Goal: Task Accomplishment & Management: Complete application form

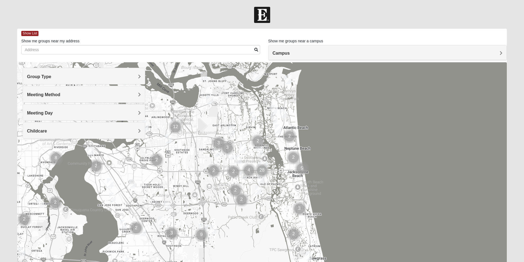
click at [47, 76] on span "Group Type" at bounding box center [39, 76] width 24 height 5
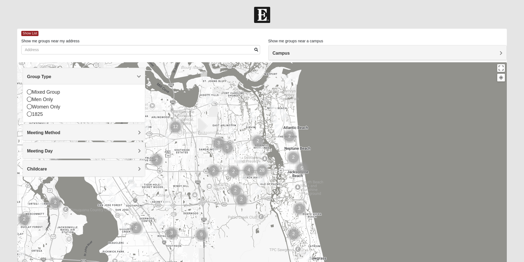
click at [31, 92] on icon at bounding box center [29, 91] width 5 height 5
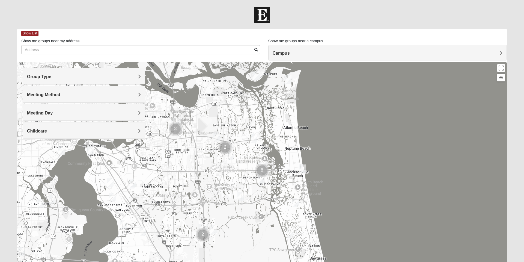
click at [35, 98] on div "Meeting Method" at bounding box center [84, 94] width 122 height 16
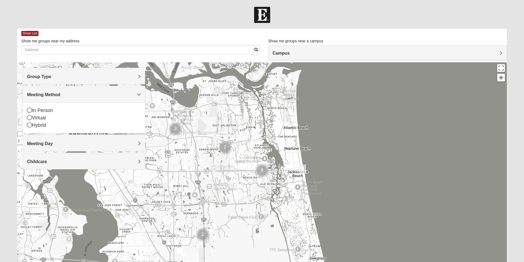
click at [31, 111] on icon at bounding box center [29, 109] width 5 height 5
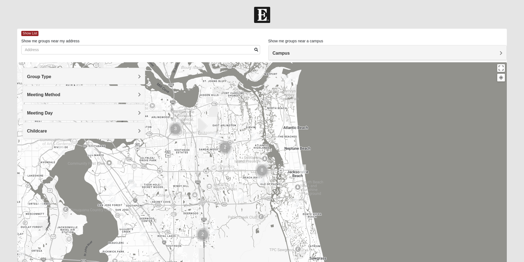
click at [36, 116] on div "Meeting Day" at bounding box center [84, 112] width 122 height 16
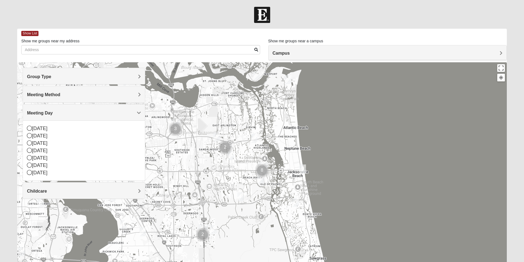
click at [31, 166] on icon at bounding box center [29, 164] width 5 height 5
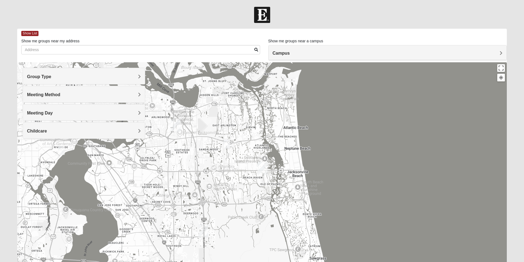
click at [38, 136] on div "Childcare" at bounding box center [84, 130] width 122 height 16
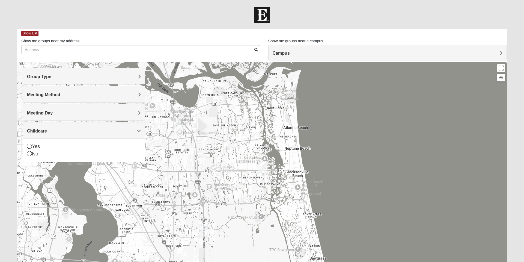
click at [29, 154] on icon at bounding box center [29, 153] width 5 height 5
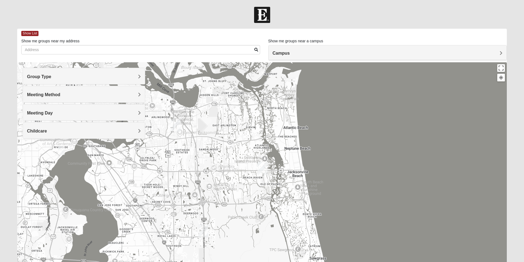
click at [286, 58] on div "Campus" at bounding box center [387, 52] width 238 height 15
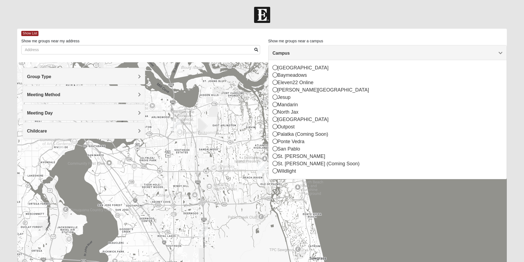
click at [278, 150] on div "San Pablo" at bounding box center [387, 148] width 230 height 7
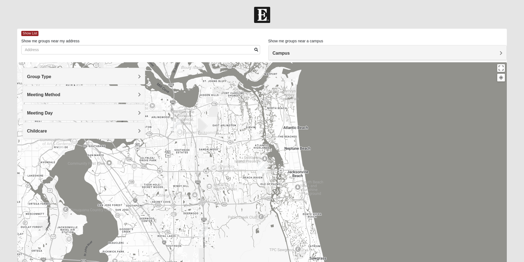
click at [500, 56] on div "Campus" at bounding box center [387, 52] width 238 height 15
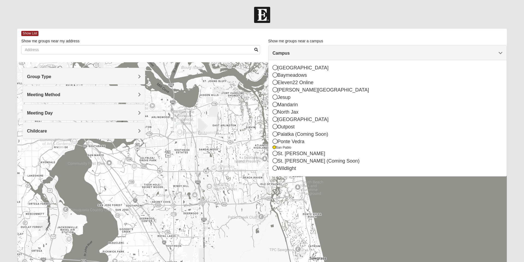
click at [354, 204] on div at bounding box center [261, 171] width 489 height 218
click at [178, 171] on div at bounding box center [261, 171] width 489 height 218
click at [278, 147] on div "San Pablo" at bounding box center [387, 147] width 230 height 5
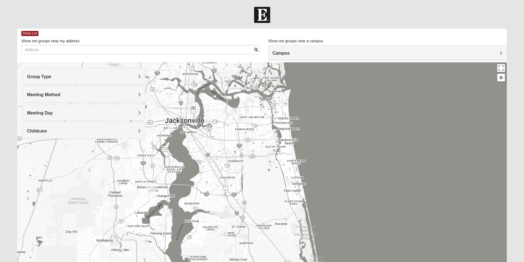
click at [241, 170] on img "Baymeadows" at bounding box center [242, 167] width 14 height 17
click at [226, 113] on img "Arlington" at bounding box center [228, 114] width 14 height 17
click at [213, 92] on div "Arlington" at bounding box center [224, 90] width 48 height 13
click at [224, 98] on div "651 Commerce Center Dr Jacksonville, FL 32225-7210" at bounding box center [230, 101] width 61 height 8
click at [219, 228] on img "St. Johns" at bounding box center [223, 231] width 14 height 17
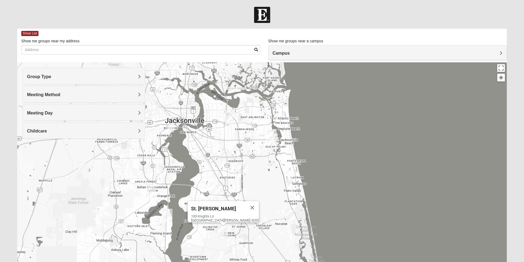
click at [213, 207] on span "St. Johns" at bounding box center [213, 208] width 45 height 6
click at [206, 205] on span "St. Johns" at bounding box center [213, 208] width 45 height 6
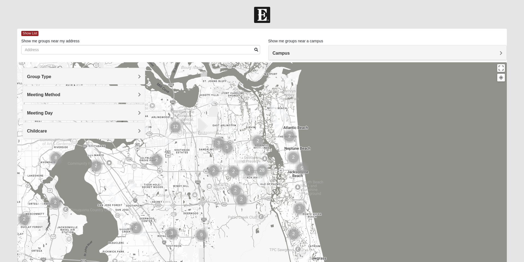
click at [252, 113] on img "Mens Fuller 32225" at bounding box center [252, 115] width 11 height 13
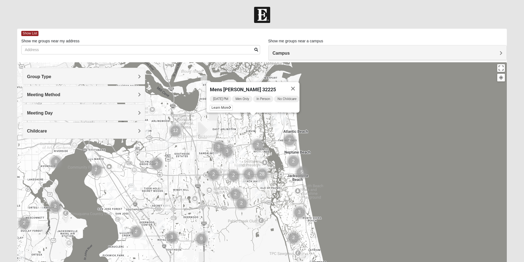
click at [210, 105] on span "Learn More" at bounding box center [221, 108] width 23 height 6
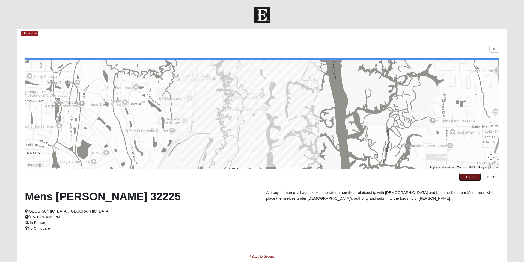
click at [464, 177] on link "Join Group" at bounding box center [470, 176] width 22 height 7
